Goal: Task Accomplishment & Management: Use online tool/utility

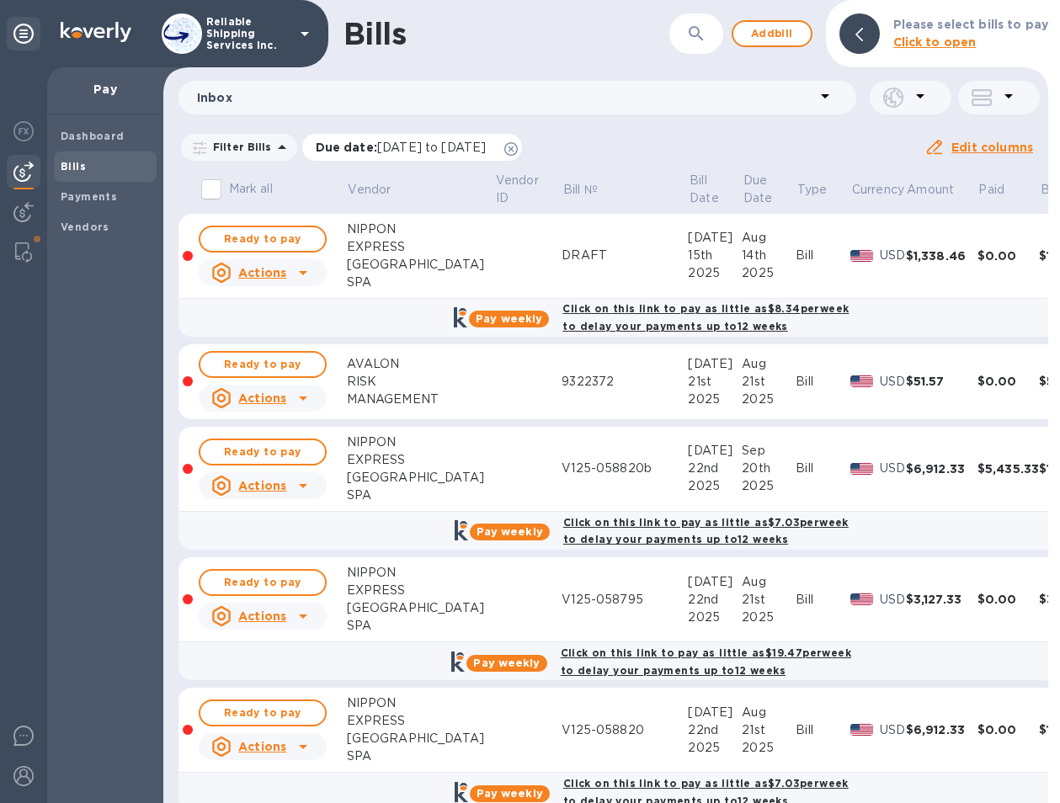
click at [518, 147] on icon at bounding box center [510, 148] width 13 height 13
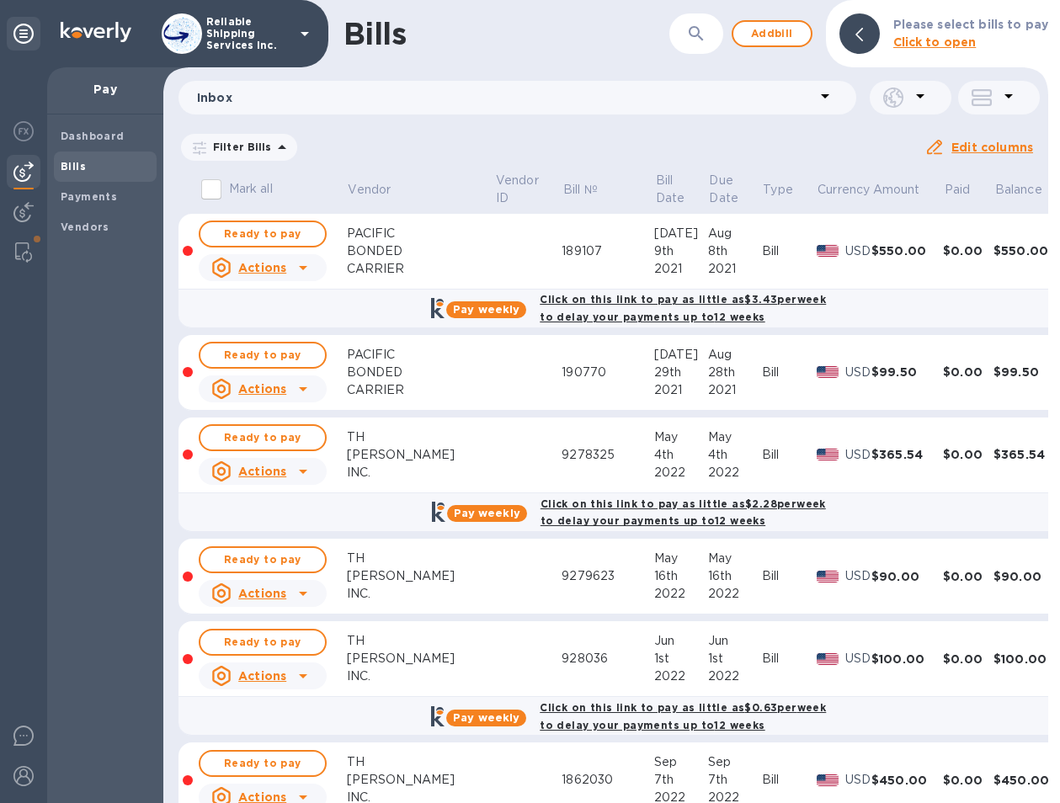
click at [707, 34] on icon "button" at bounding box center [696, 34] width 20 height 20
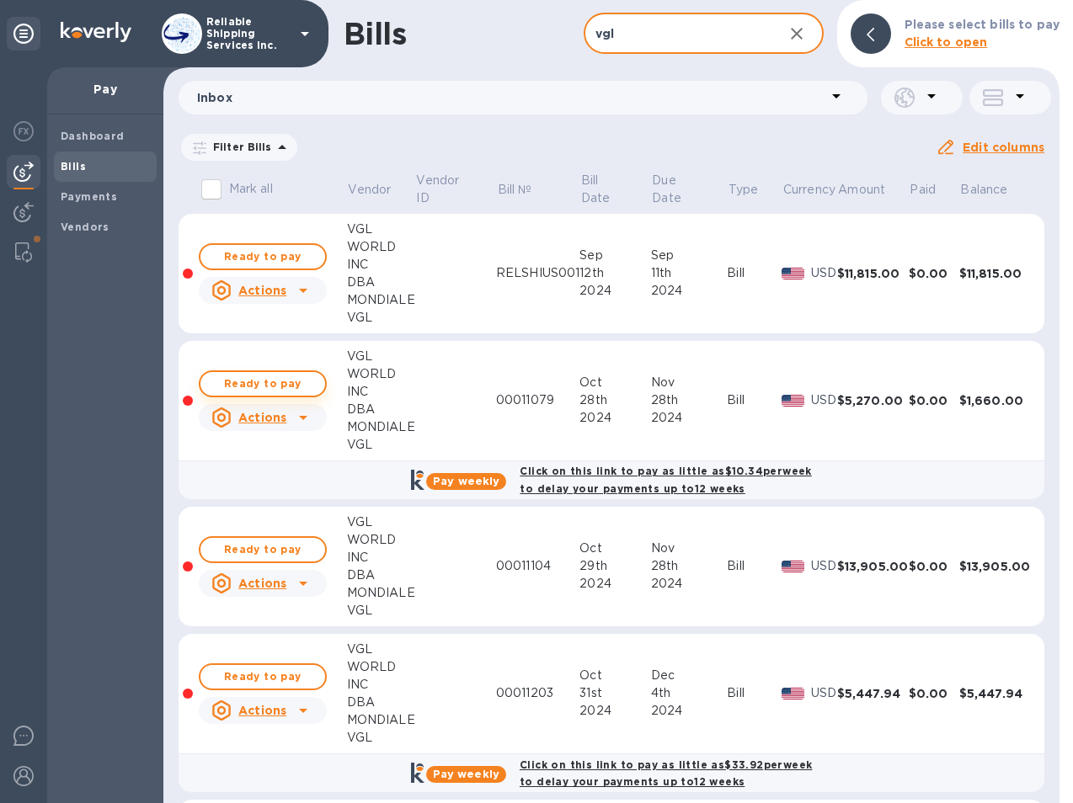
type input "vgl"
click at [276, 390] on span "Ready to pay" at bounding box center [263, 384] width 98 height 20
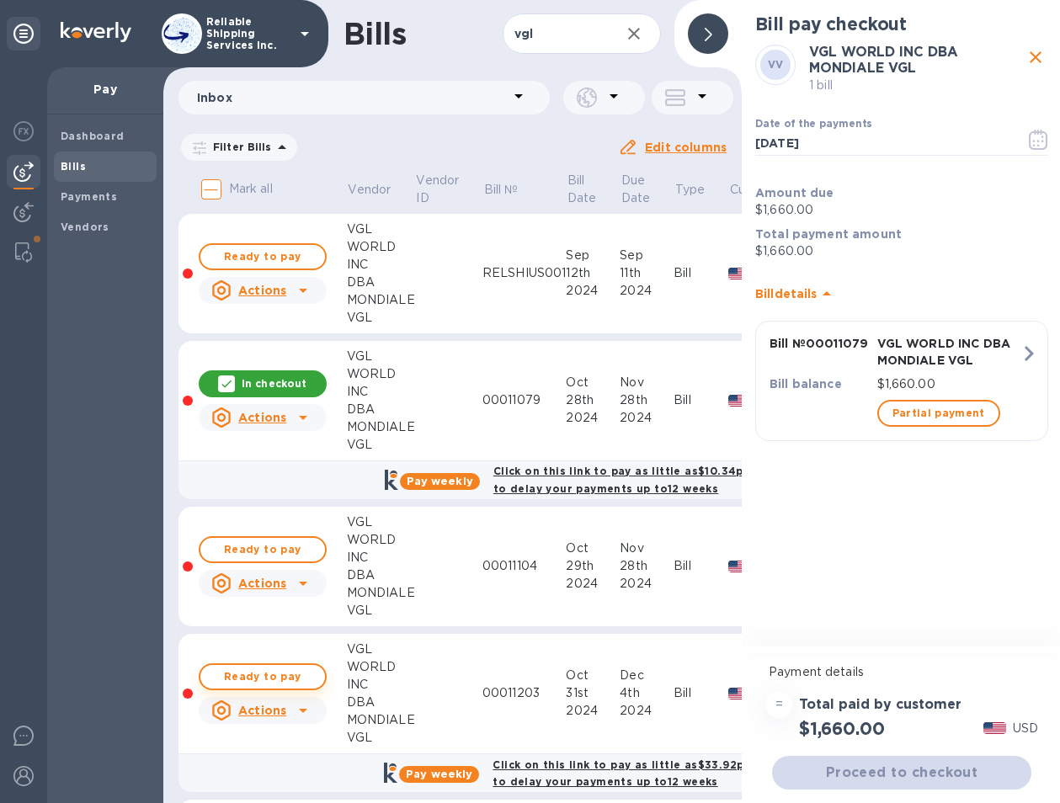
click at [269, 681] on span "Ready to pay" at bounding box center [263, 677] width 98 height 20
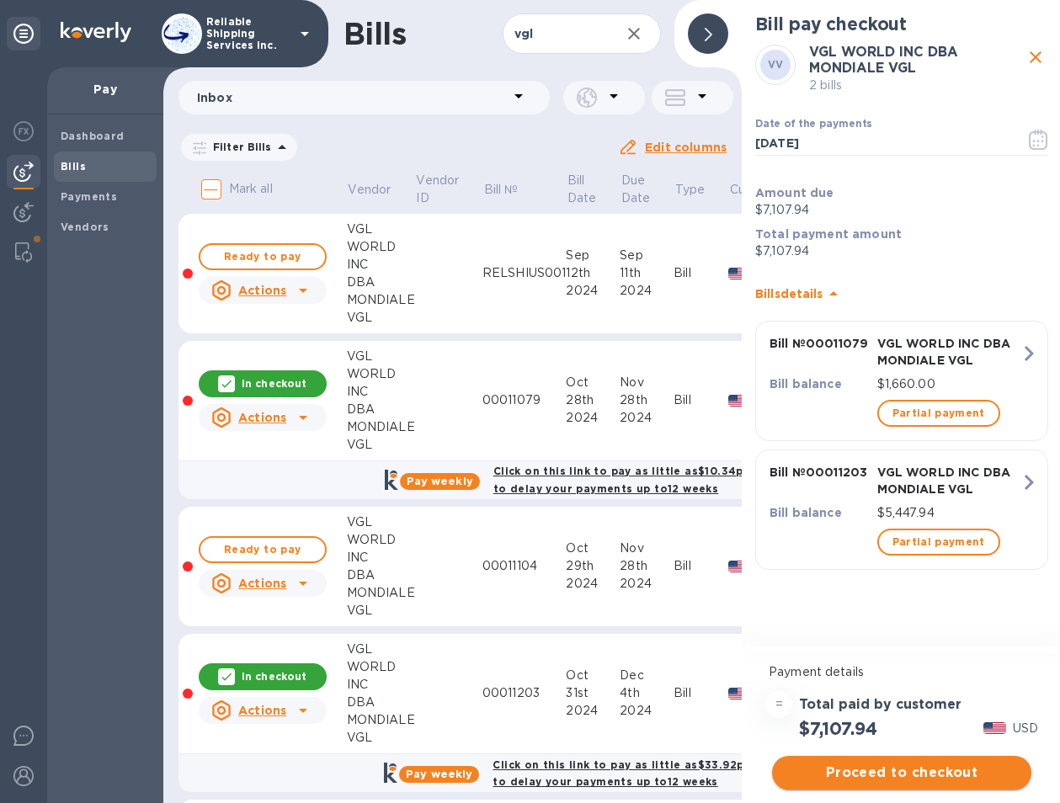
click at [911, 783] on button "Proceed to checkout" at bounding box center [901, 773] width 259 height 34
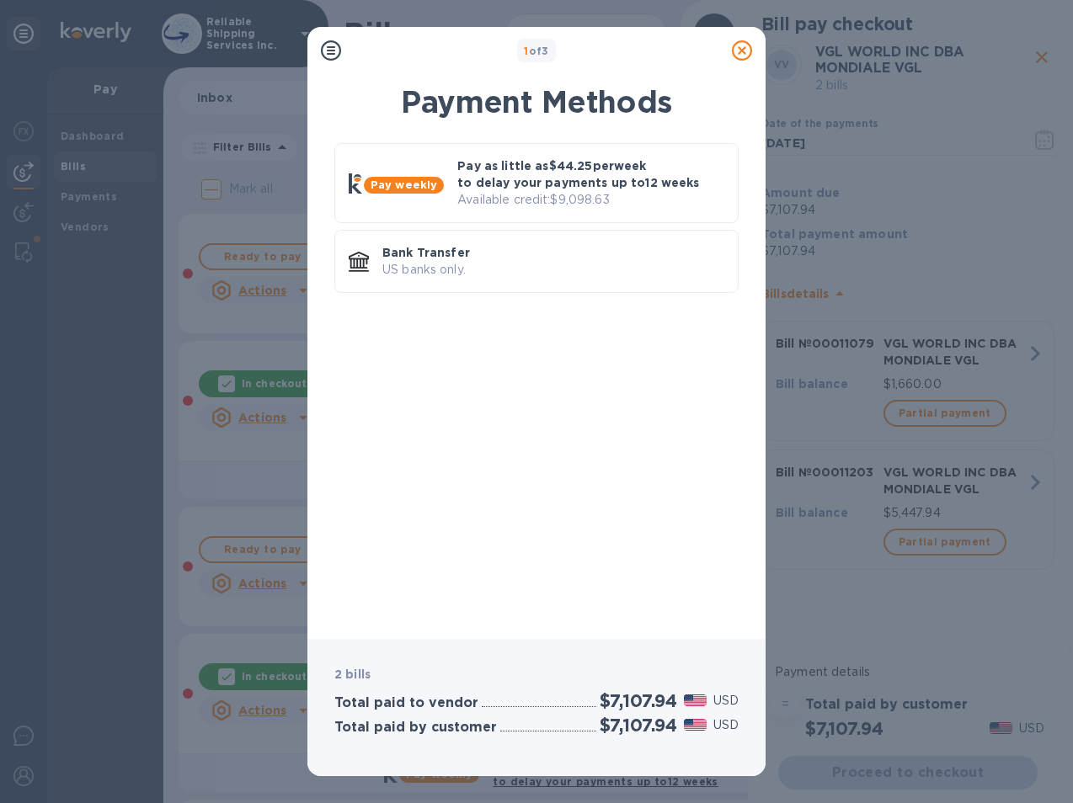
click at [741, 47] on icon at bounding box center [742, 50] width 20 height 20
